Goal: Task Accomplishment & Management: Complete application form

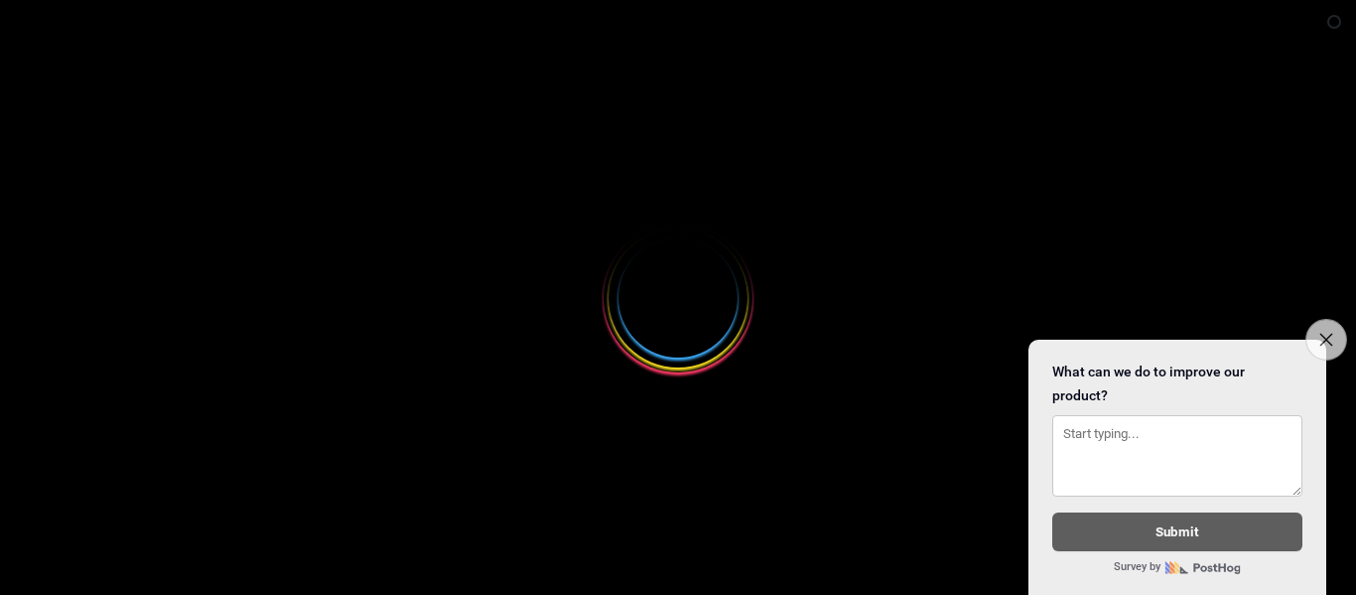
click at [1320, 333] on icon "Close survey" at bounding box center [1325, 339] width 13 height 13
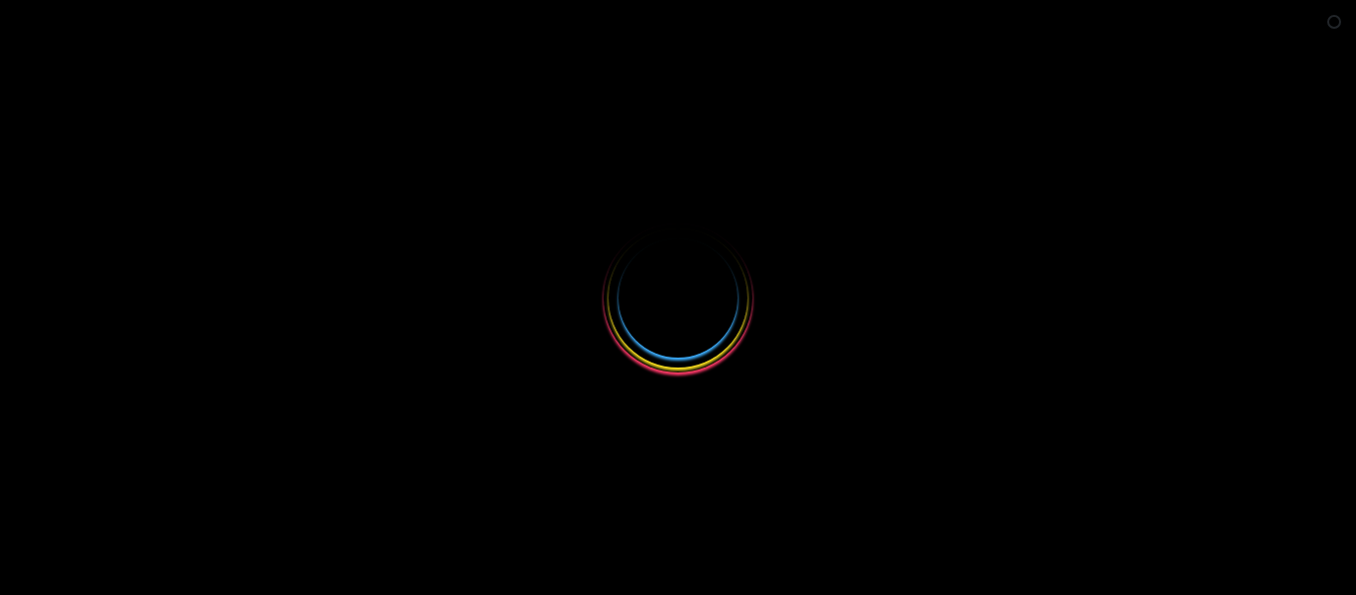
select select
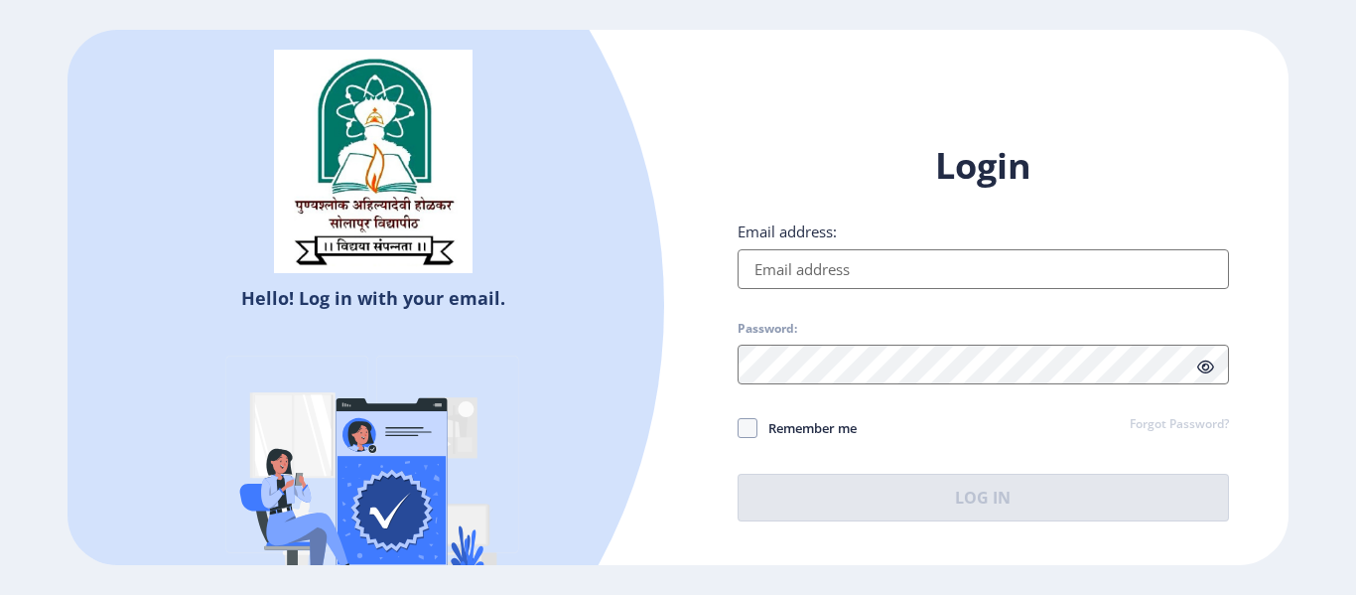
click at [764, 279] on input "Email address:" at bounding box center [982, 269] width 491 height 40
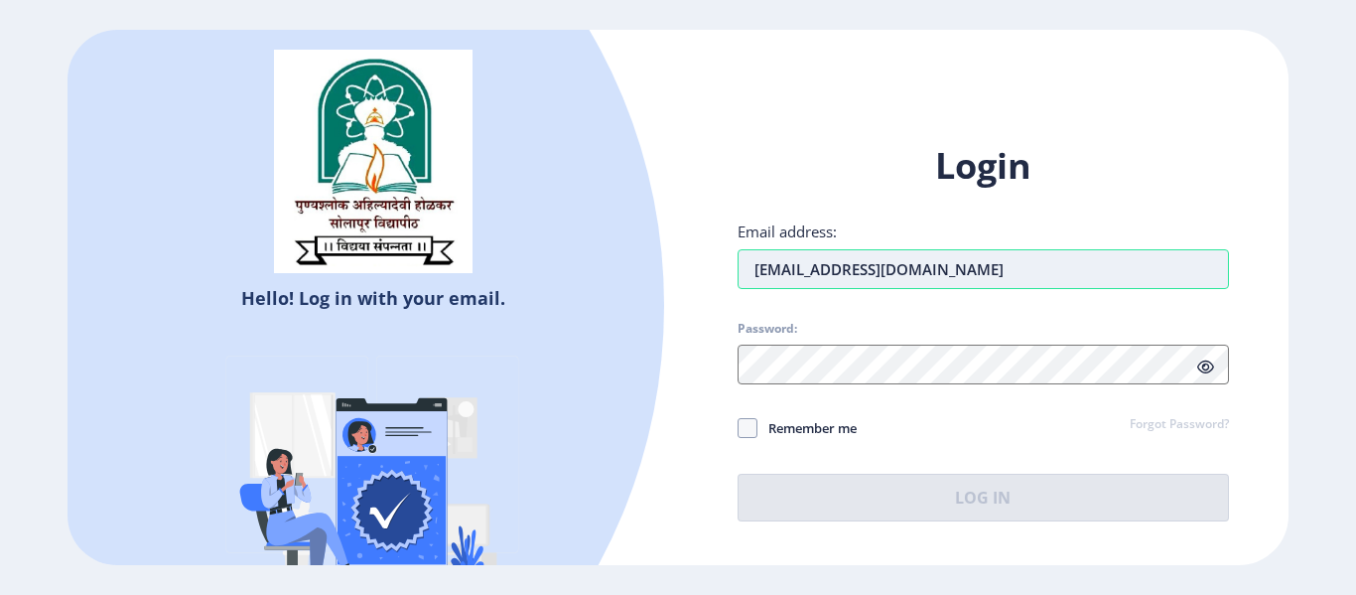
click at [906, 270] on input "[EMAIL_ADDRESS][DOMAIN_NAME]" at bounding box center [982, 269] width 491 height 40
click at [919, 269] on input "[EMAIL_ADDRESS][DOMAIN_NAME]" at bounding box center [982, 269] width 491 height 40
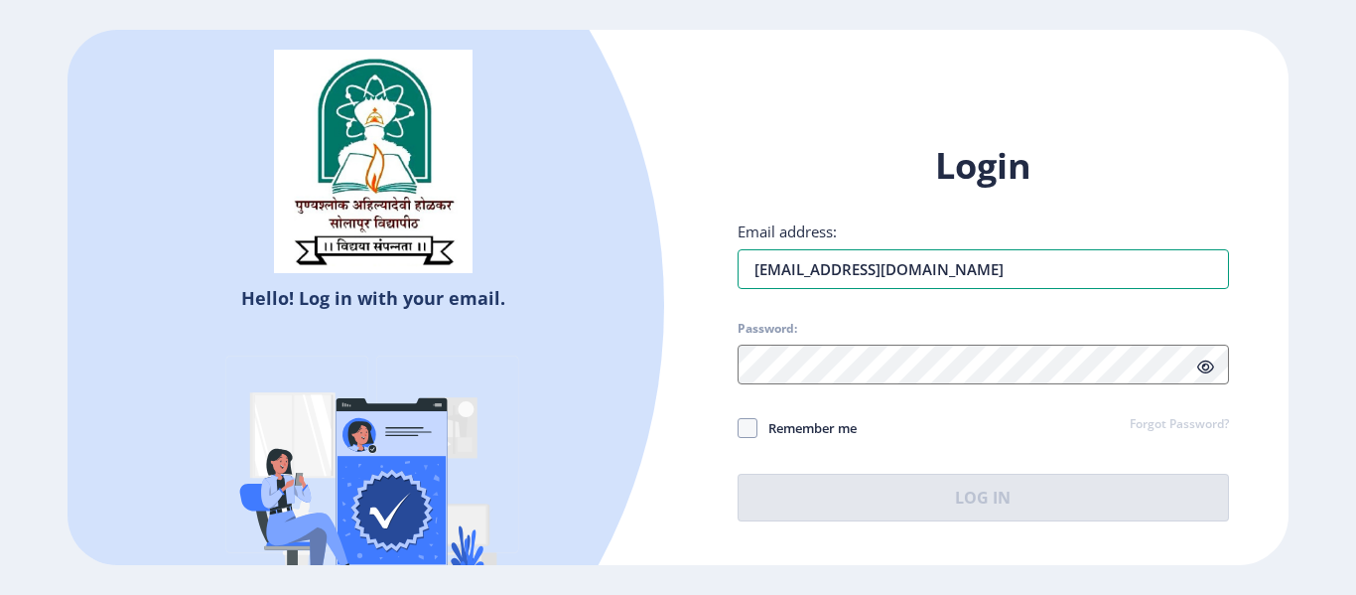
type input "[EMAIL_ADDRESS][DOMAIN_NAME]"
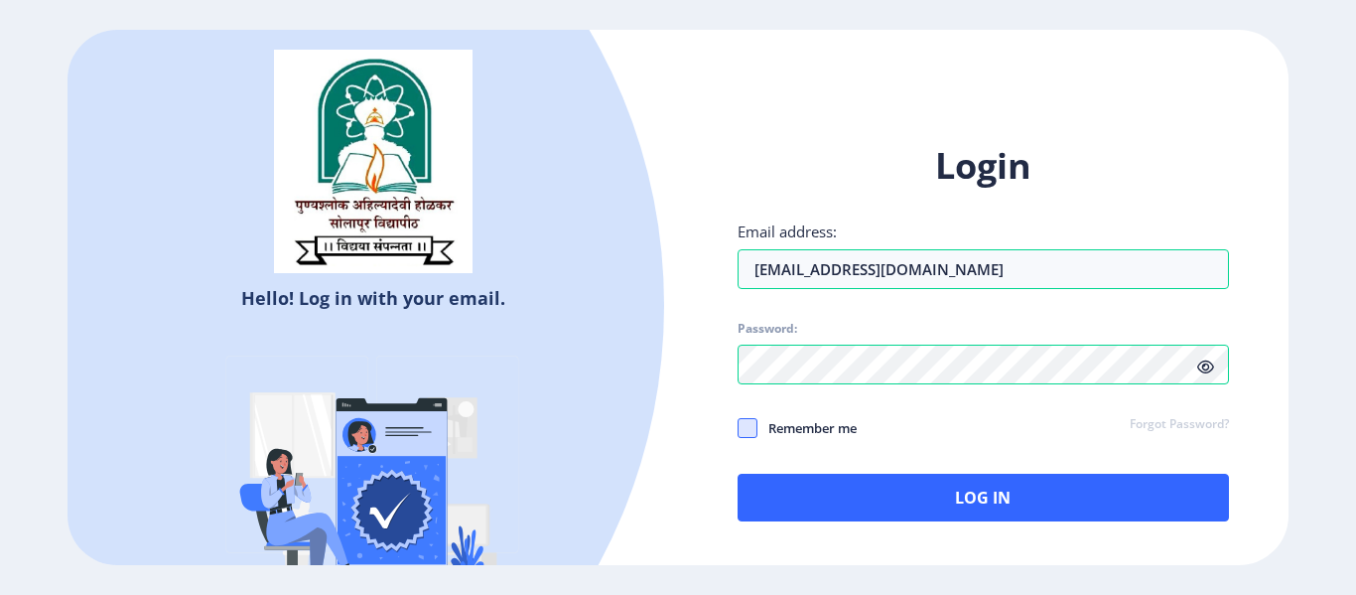
click at [748, 428] on span at bounding box center [747, 428] width 20 height 20
click at [738, 428] on input "Remember me" at bounding box center [737, 428] width 1 height 1
checkbox input "true"
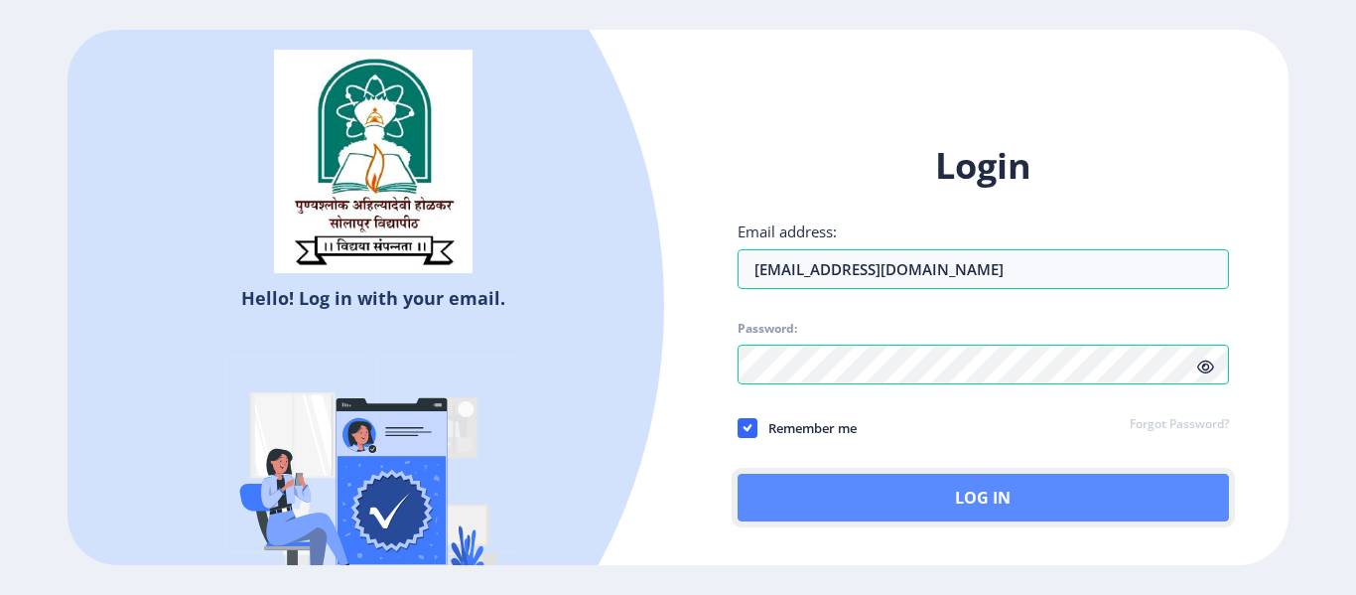
click at [845, 503] on button "Log In" at bounding box center [982, 497] width 491 height 48
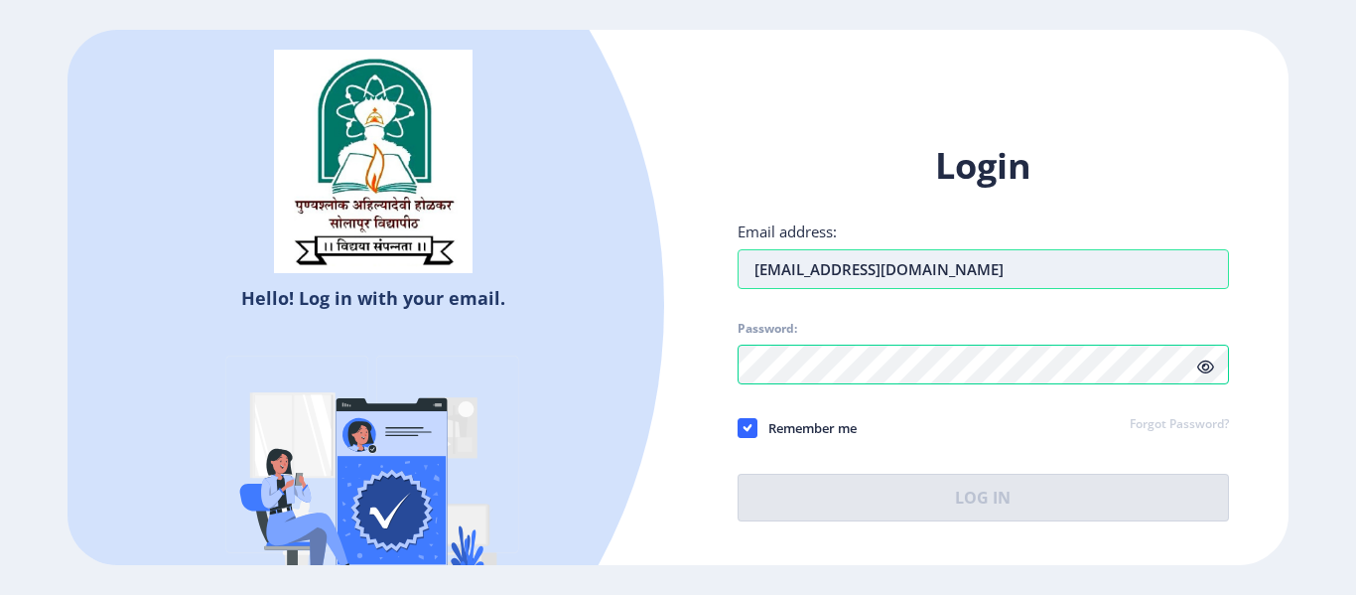
click at [801, 272] on input "[EMAIL_ADDRESS][DOMAIN_NAME]" at bounding box center [982, 269] width 491 height 40
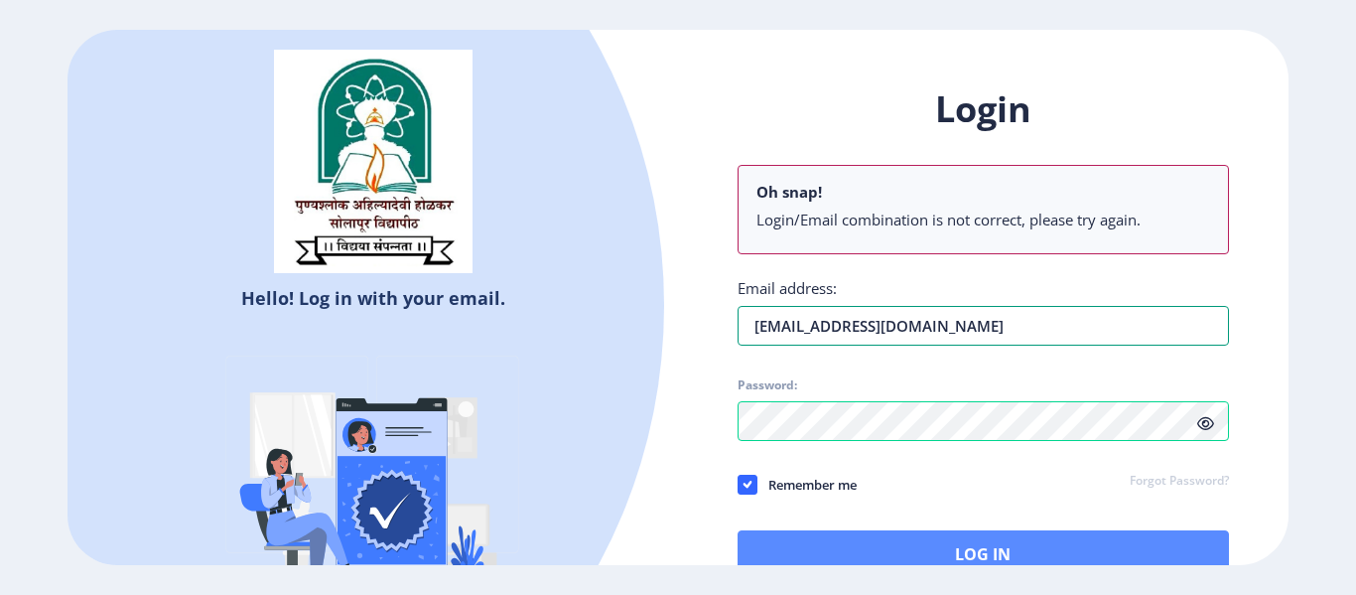
type input "[EMAIL_ADDRESS][DOMAIN_NAME]"
click at [982, 544] on button "Log In" at bounding box center [982, 554] width 491 height 48
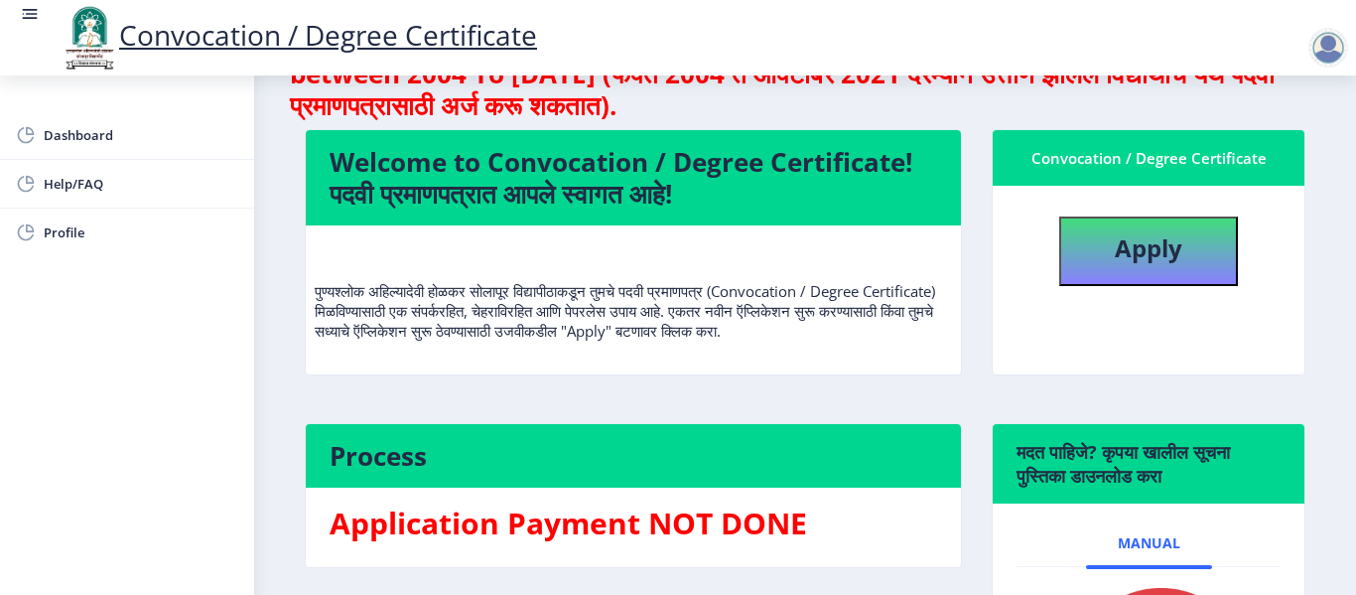
scroll to position [69, 0]
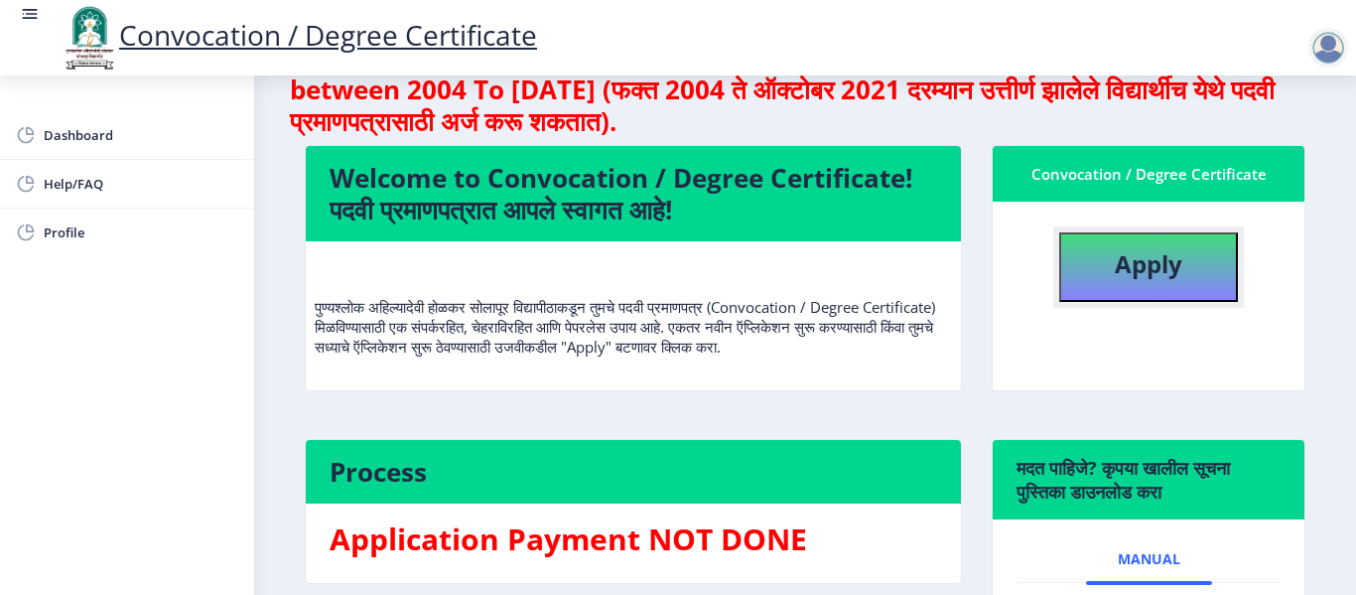
click at [1106, 277] on button "Apply" at bounding box center [1148, 266] width 179 height 69
select select
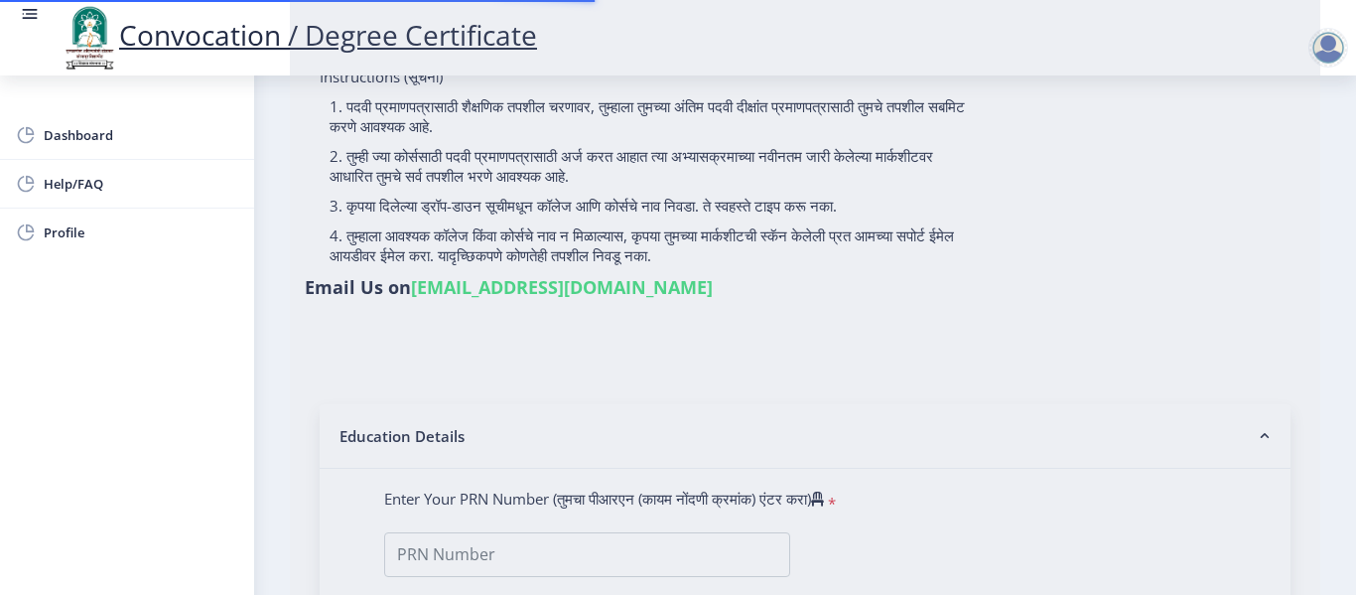
scroll to position [397, 0]
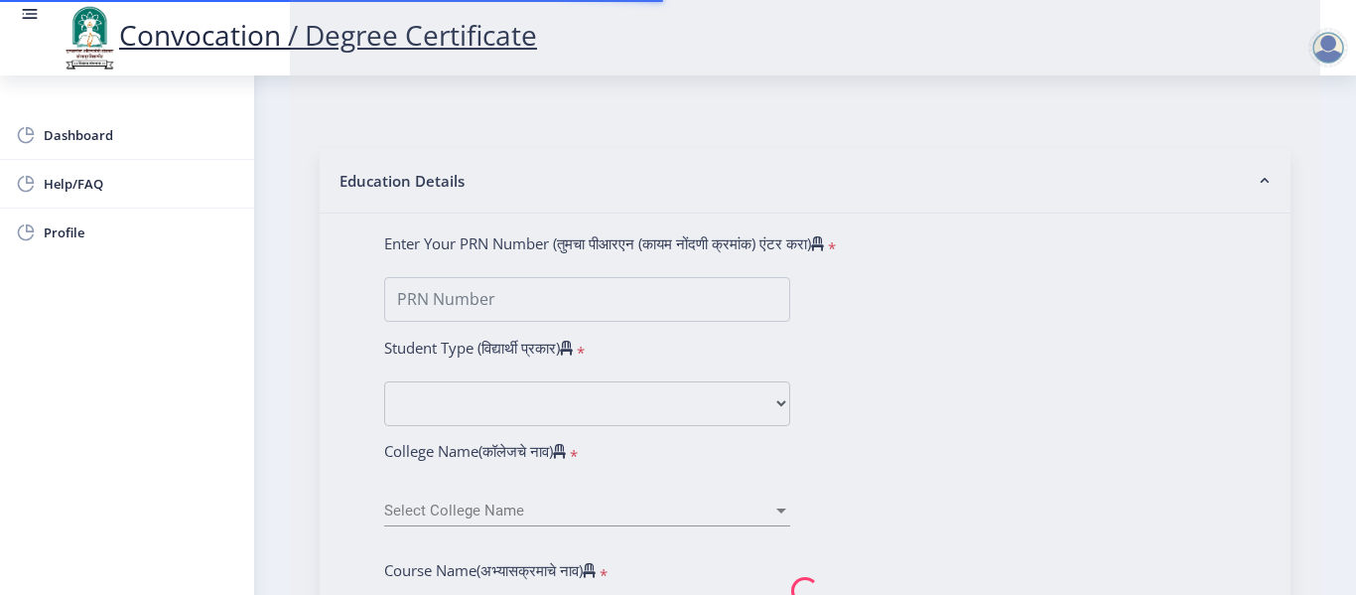
type input "Pawar Manisha Tukaram"
type input "shalan"
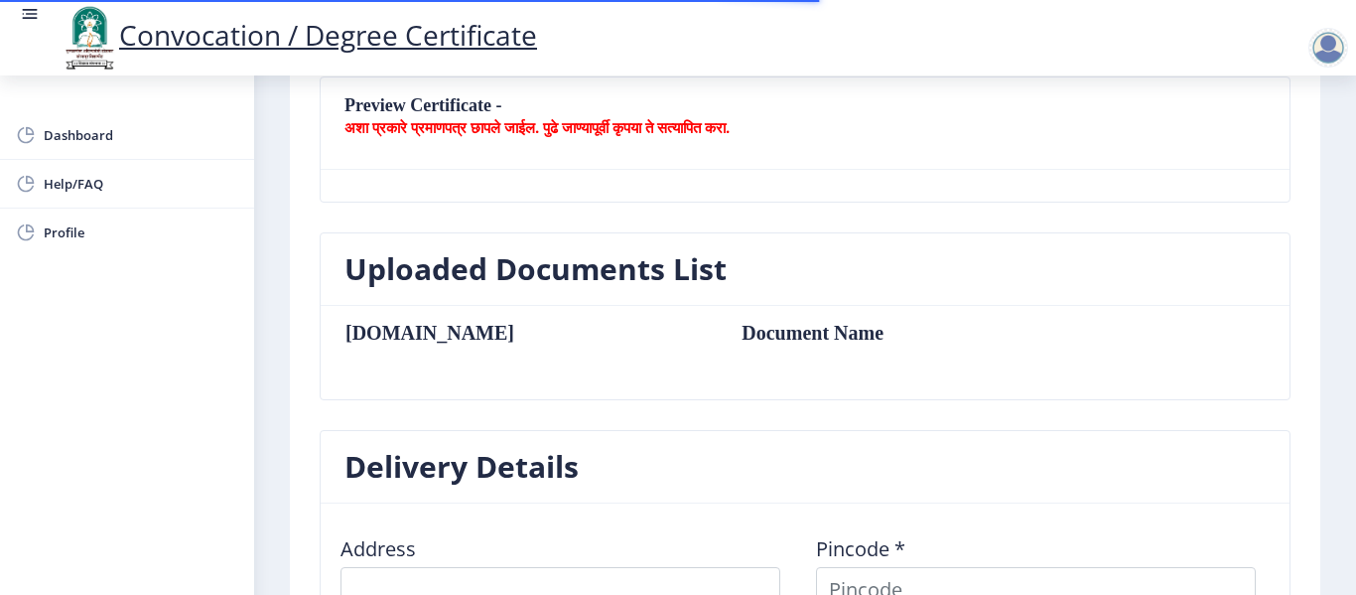
type textarea "a/p C/o Tukaram Kashainath Pawar , Atapadi road , vitthalwadi, Mahud"
type input "413306"
type input "Mahud S.O"
type input "SOLAPUR"
type input "Maharashtra"
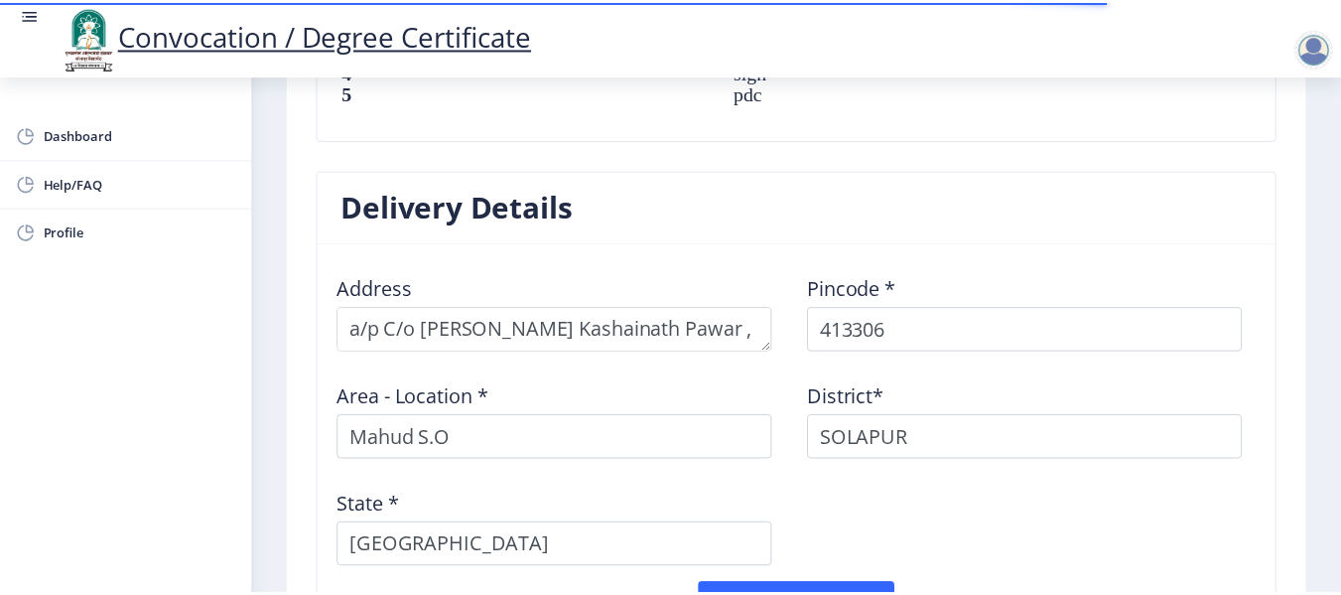
scroll to position [1781, 0]
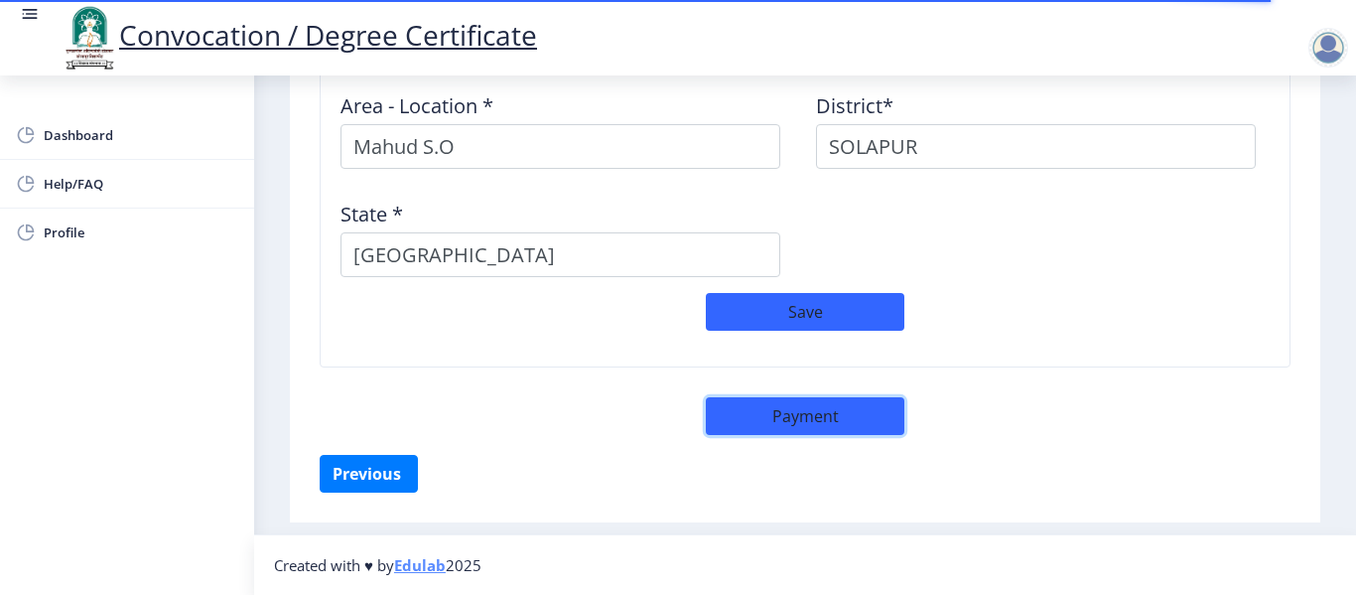
click at [797, 409] on button "Payment" at bounding box center [805, 416] width 199 height 38
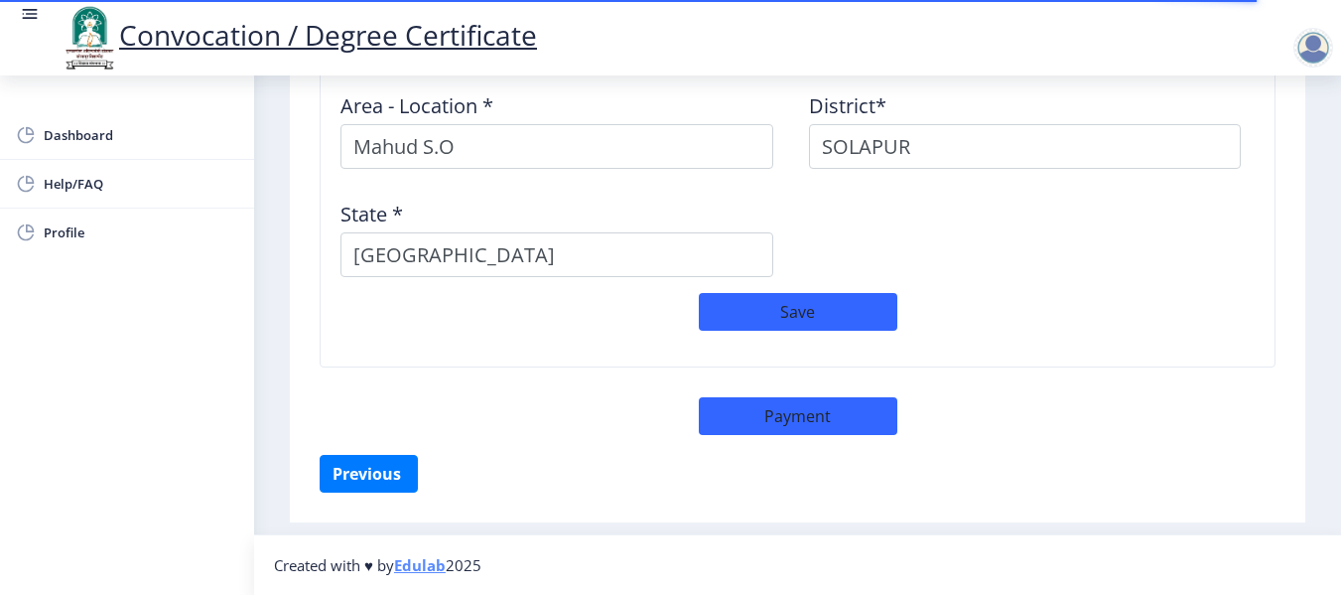
select select "sealed"
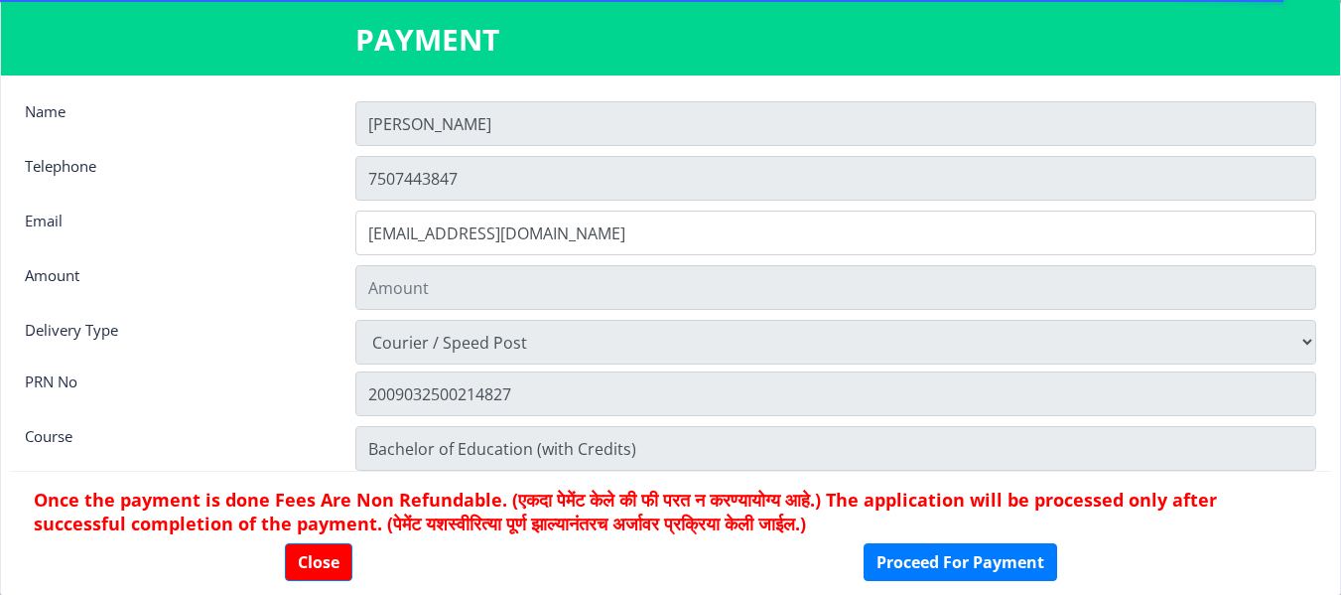
type input "2885"
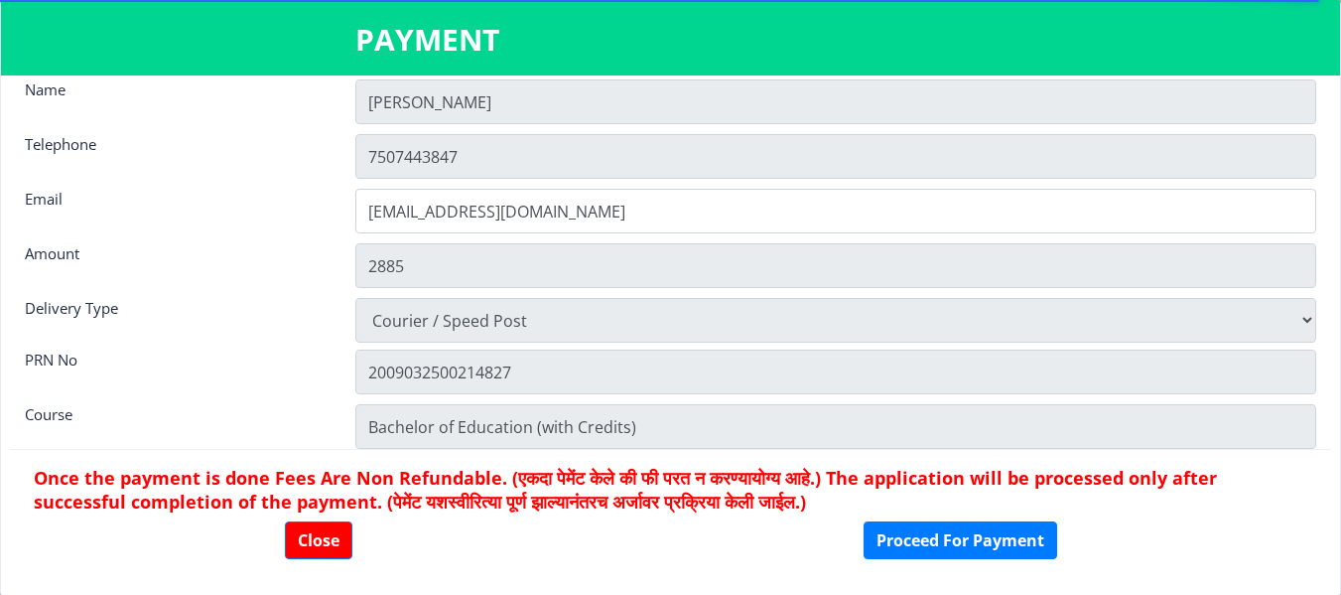
scroll to position [28, 0]
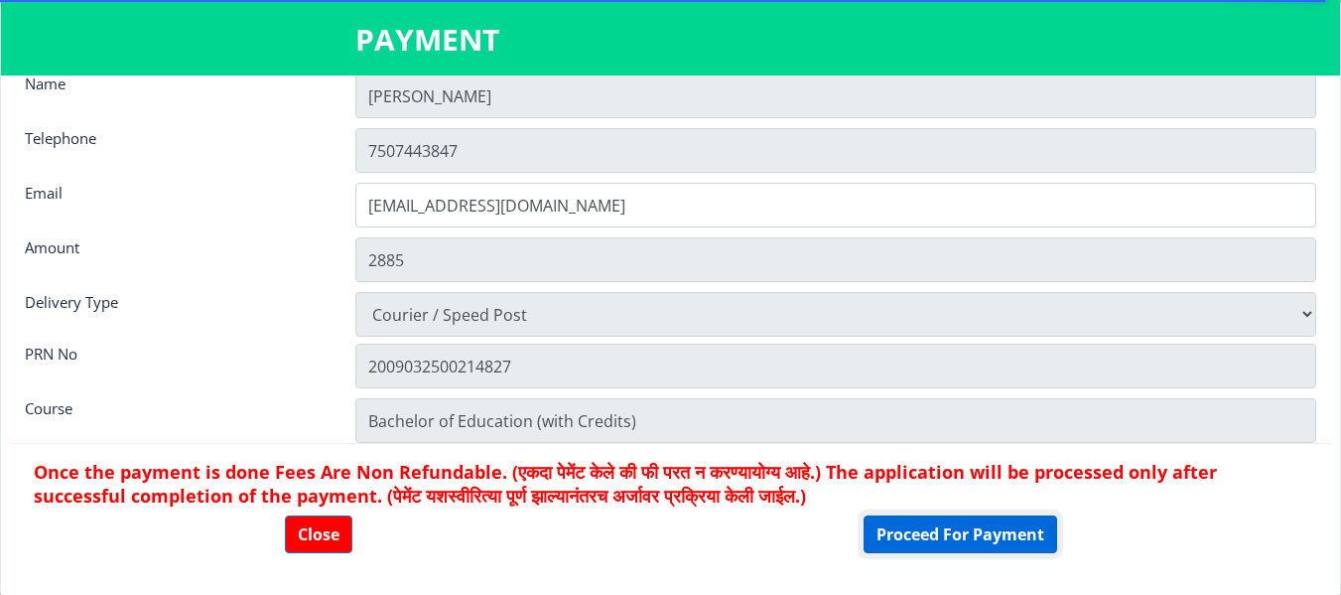
click at [927, 540] on button "Proceed For Payment" at bounding box center [961, 534] width 194 height 38
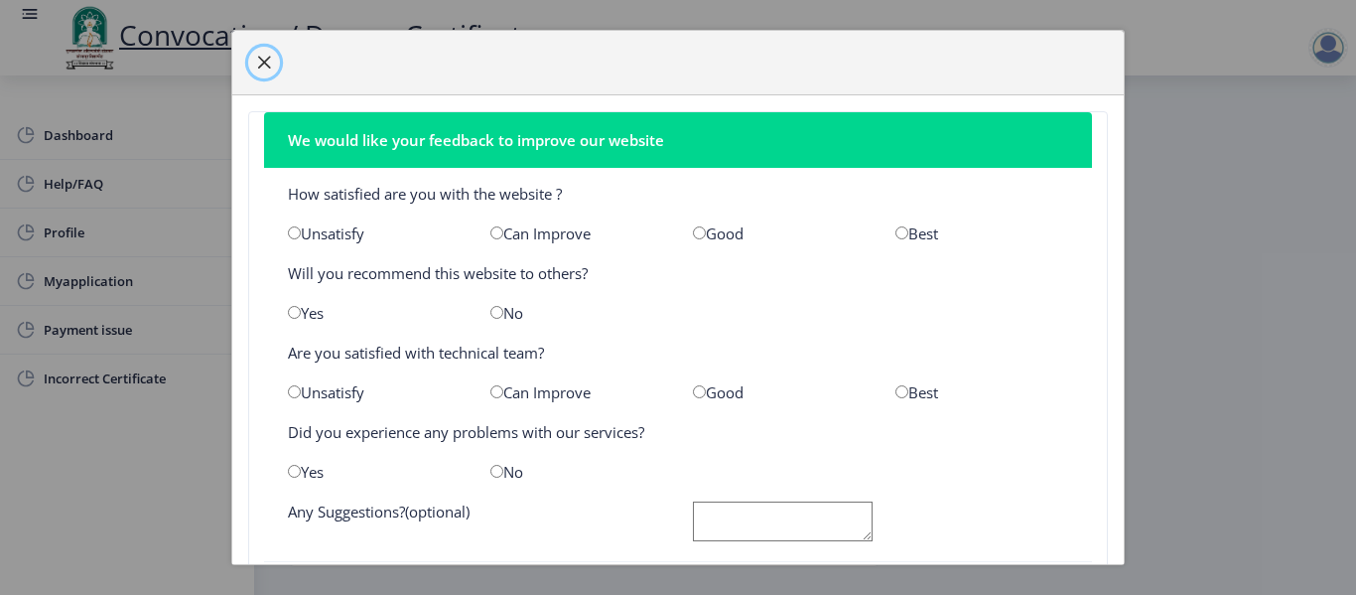
click at [262, 59] on span "button" at bounding box center [264, 63] width 16 height 16
